Goal: Find specific page/section: Find specific page/section

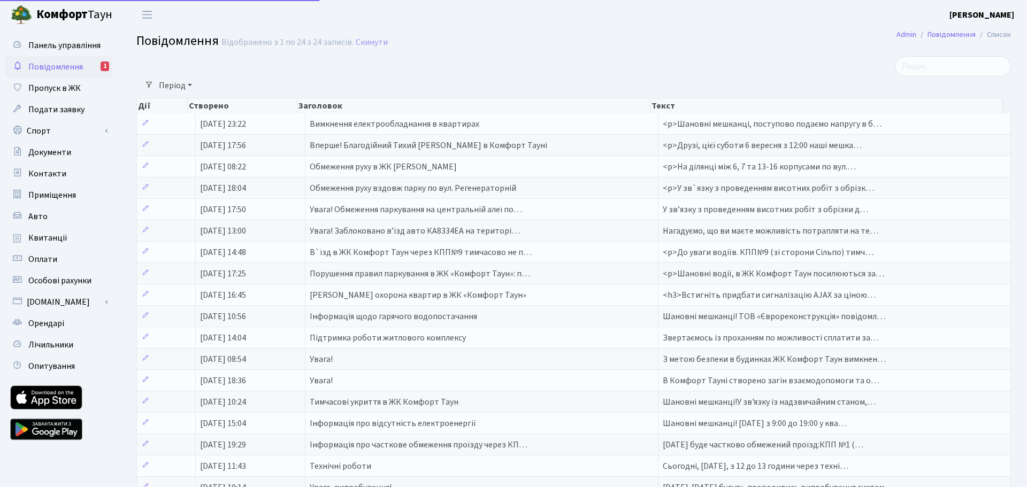
select select "25"
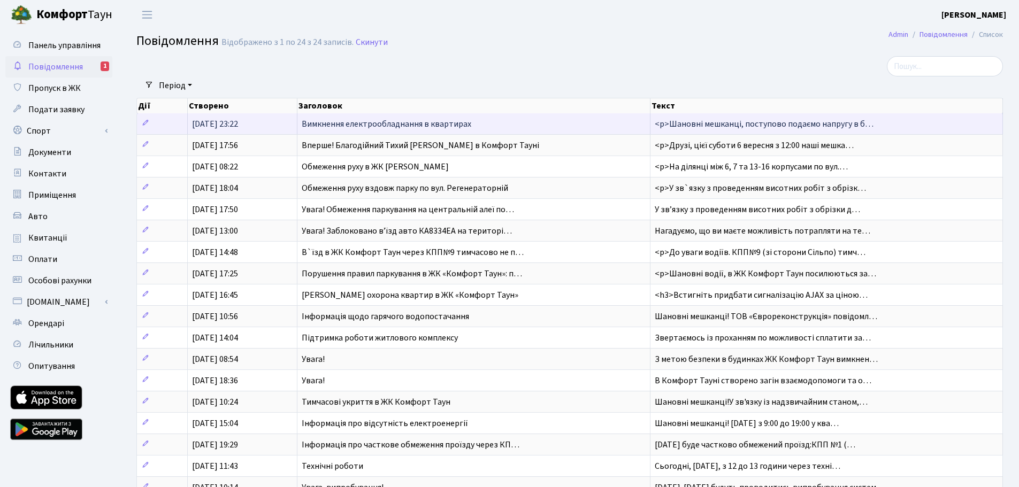
click at [763, 117] on td "<p>Шановні мешканці, поступово подаємо напругу в б…" at bounding box center [826, 123] width 352 height 21
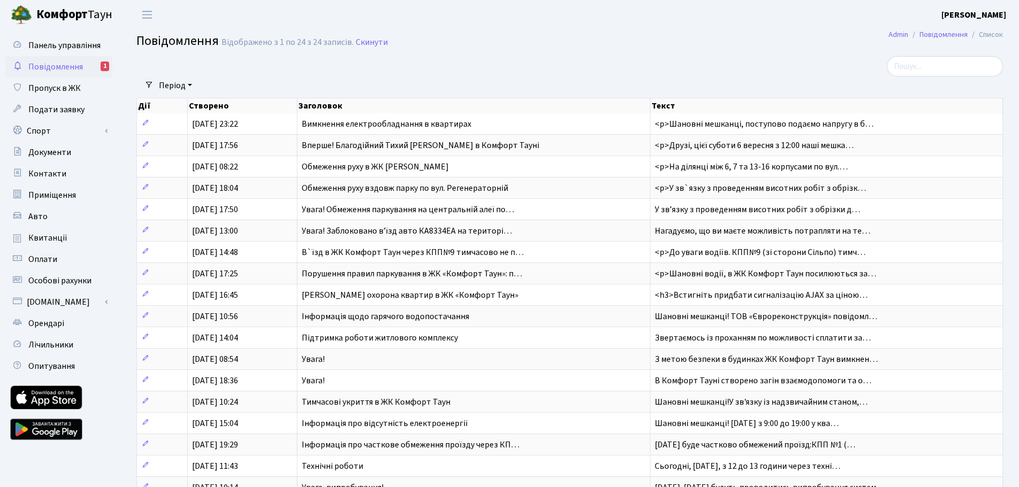
click at [65, 69] on span "Повідомлення" at bounding box center [55, 67] width 55 height 12
select select "25"
click at [60, 85] on span "Пропуск в ЖК" at bounding box center [54, 88] width 52 height 12
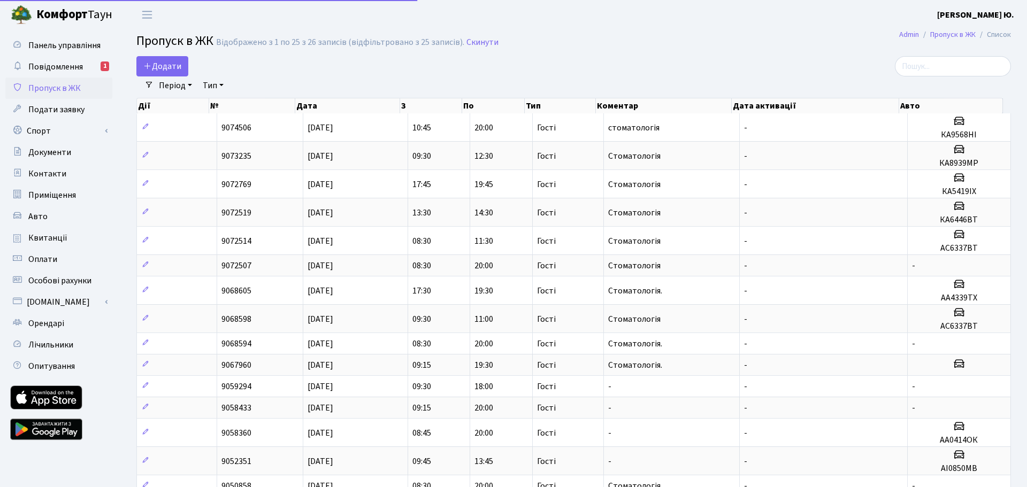
select select "25"
